Goal: Information Seeking & Learning: Learn about a topic

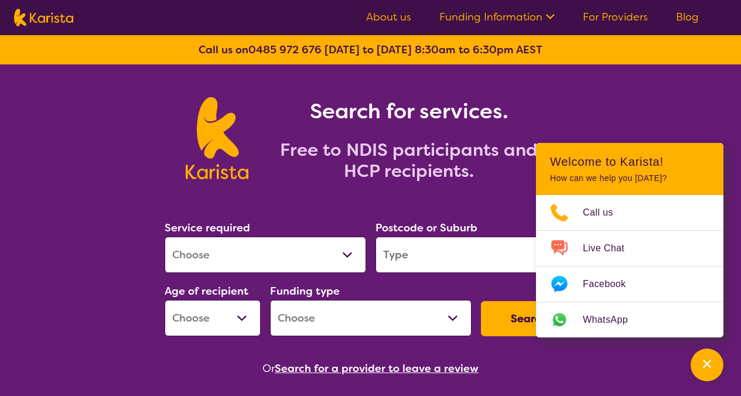
click at [407, 257] on input "search" at bounding box center [475, 255] width 201 height 36
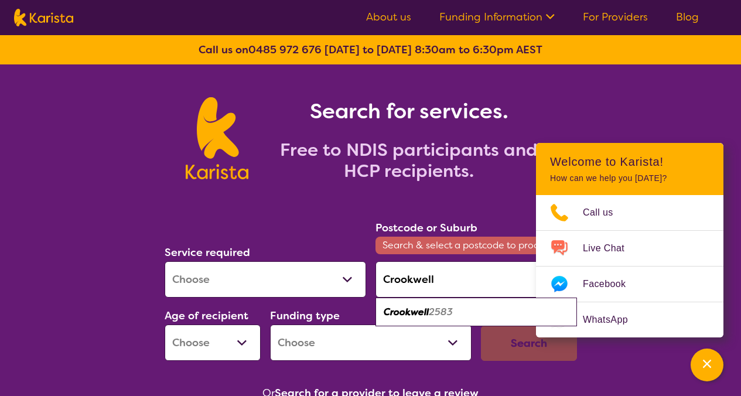
click at [423, 316] on em "Crookwell" at bounding box center [405, 312] width 45 height 12
type input "2583"
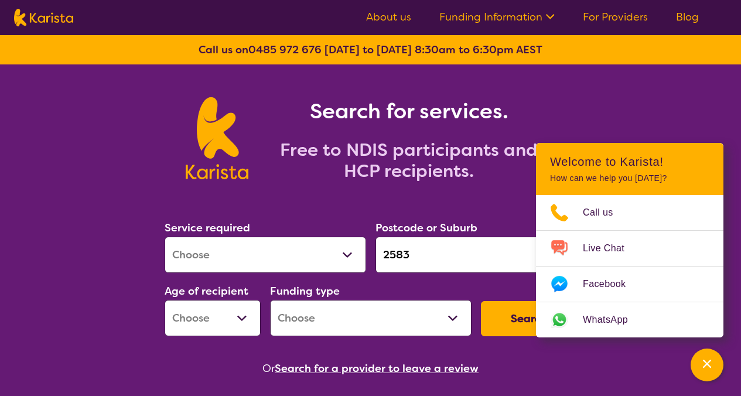
click at [506, 319] on button "Search" at bounding box center [529, 318] width 96 height 35
click at [244, 320] on select "Early Childhood - 0 to 9 Child - 10 to 11 Adolescent - 12 to 17 Adult - 18 to 6…" at bounding box center [213, 318] width 96 height 36
select select "AD"
click at [165, 300] on select "Early Childhood - 0 to 9 Child - 10 to 11 Adolescent - 12 to 17 Adult - 18 to 6…" at bounding box center [213, 318] width 96 height 36
click at [522, 316] on button "Search" at bounding box center [529, 318] width 96 height 35
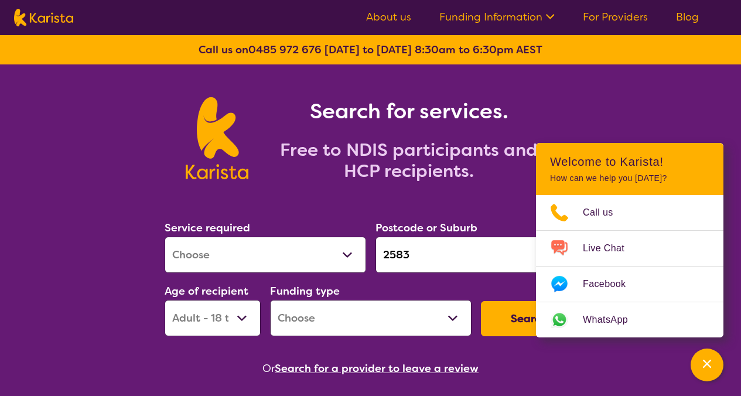
click at [410, 324] on select "Home Care Package (HCP) National Disability Insurance Scheme (NDIS) I don't know" at bounding box center [370, 318] width 201 height 36
select select "NDIS"
click at [270, 300] on select "Home Care Package (HCP) National Disability Insurance Scheme (NDIS) I don't know" at bounding box center [370, 318] width 201 height 36
click at [503, 327] on button "Search" at bounding box center [529, 318] width 96 height 35
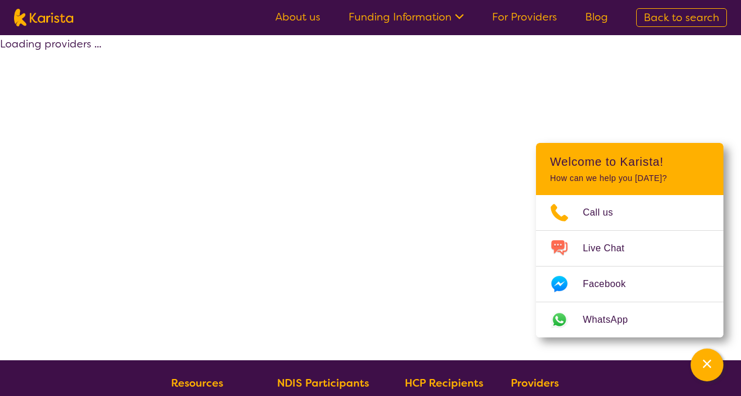
select select "by_score"
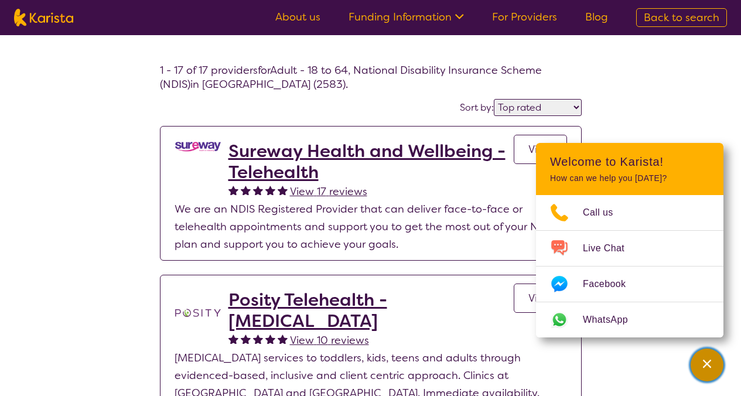
click at [702, 364] on icon "Channel Menu" at bounding box center [707, 364] width 12 height 12
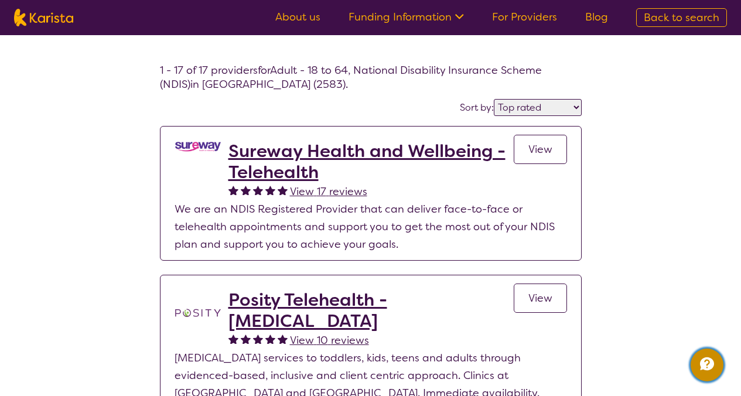
select select "AD"
select select "NDIS"
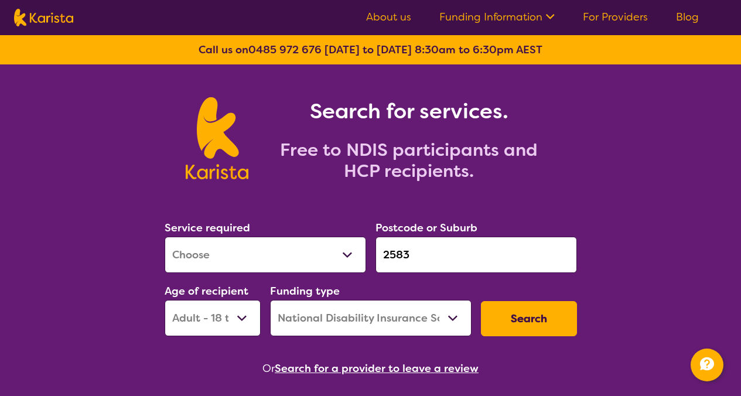
click at [429, 257] on input "2583" at bounding box center [475, 255] width 201 height 36
drag, startPoint x: 427, startPoint y: 257, endPoint x: 374, endPoint y: 258, distance: 53.3
click at [374, 258] on div "Postcode or Suburb 2583" at bounding box center [476, 245] width 211 height 63
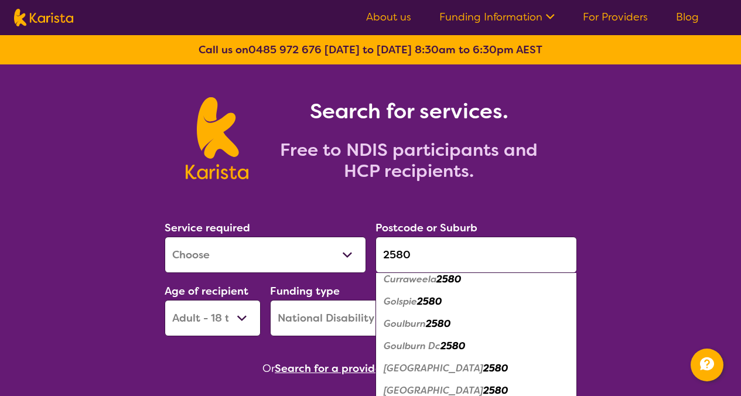
scroll to position [217, 0]
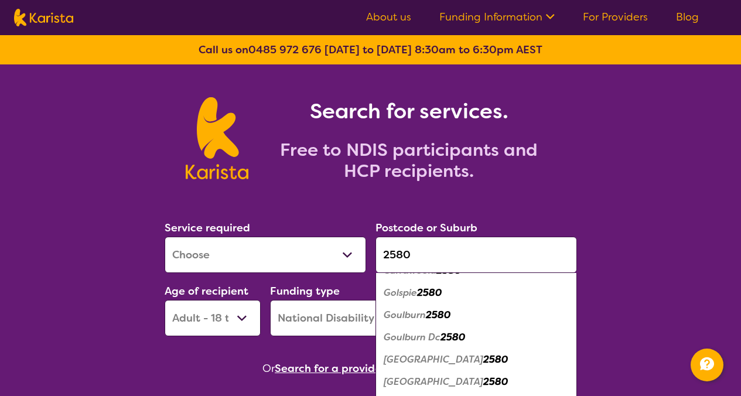
type input "2580"
click at [403, 322] on div "Goulburn 2580" at bounding box center [476, 315] width 190 height 22
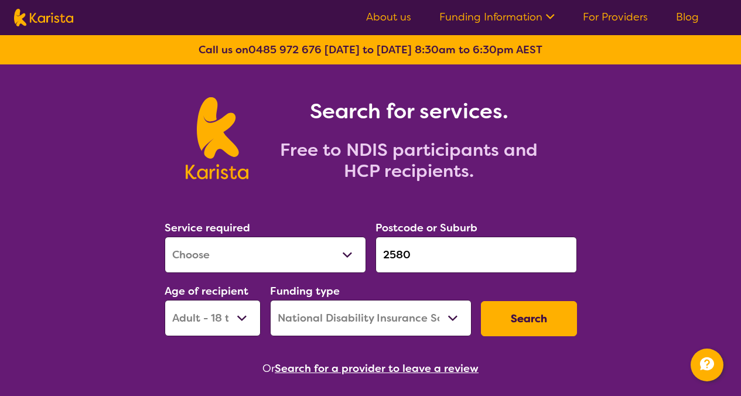
scroll to position [0, 0]
click at [520, 322] on button "Search" at bounding box center [529, 318] width 96 height 35
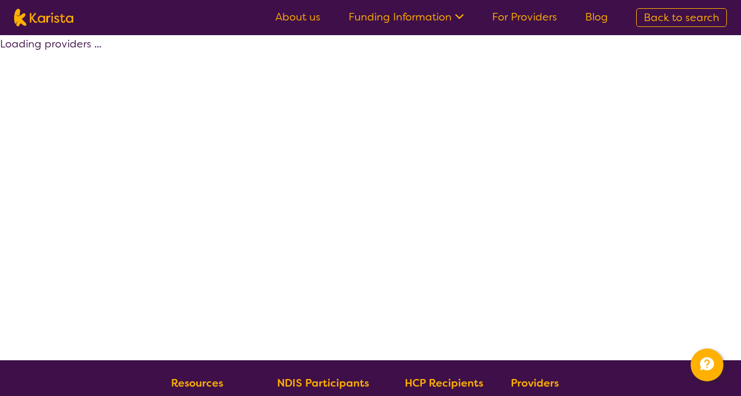
select select "by_score"
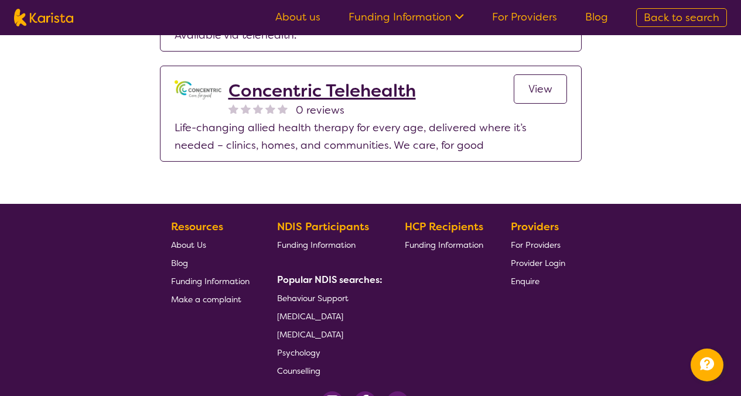
scroll to position [2284, 0]
